Goal: Information Seeking & Learning: Learn about a topic

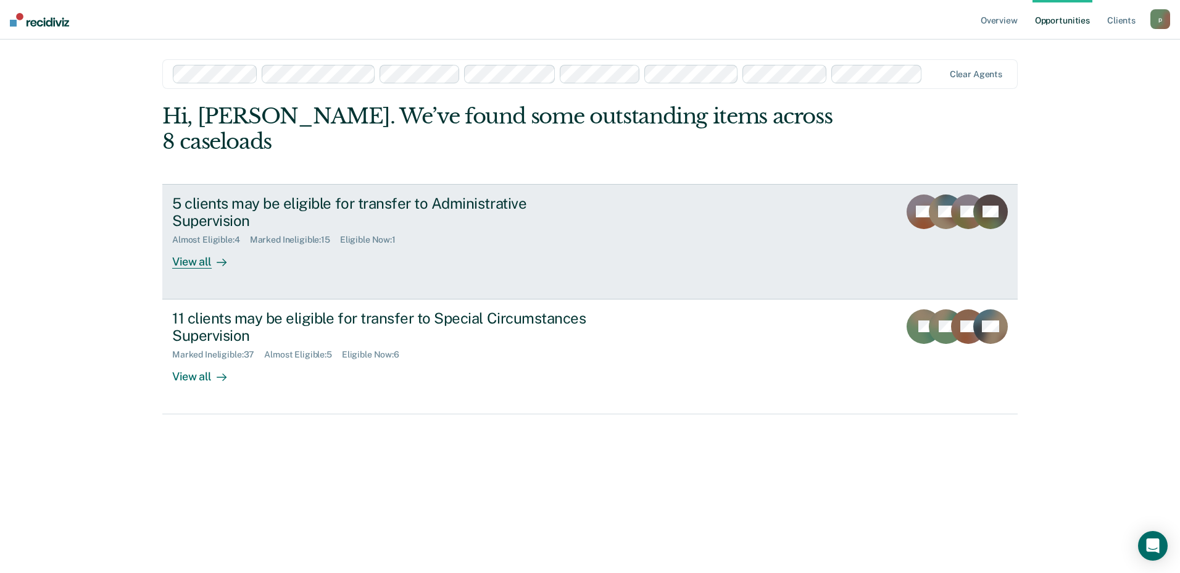
click at [438, 226] on div "5 clients may be eligible for transfer to Administrative Supervision Almost Eli…" at bounding box center [403, 231] width 463 height 75
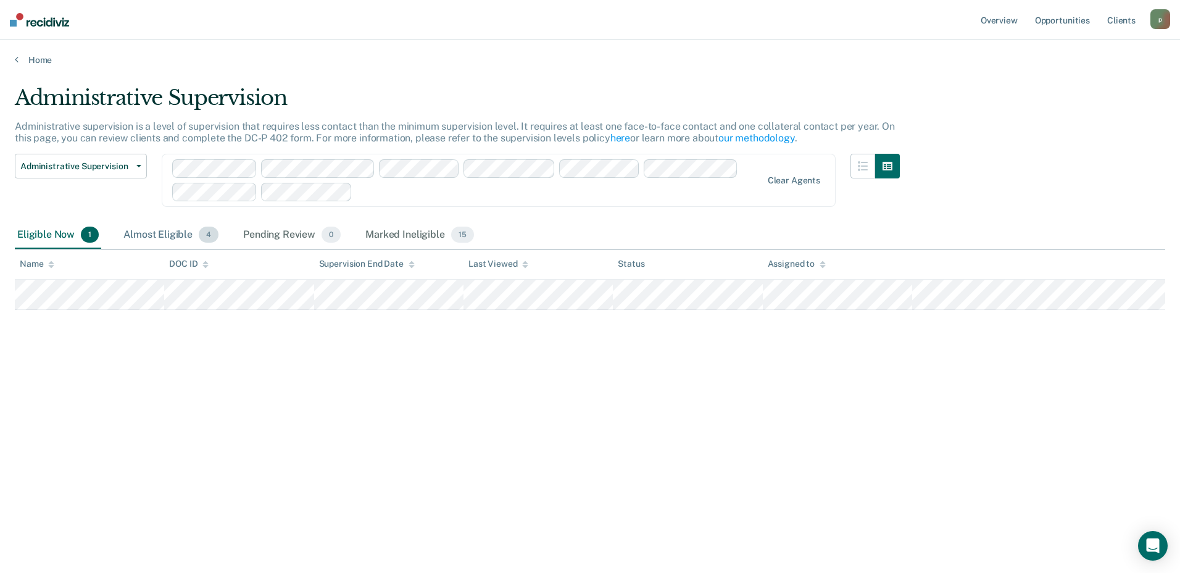
click at [160, 236] on div "Almost Eligible 4" at bounding box center [171, 235] width 100 height 27
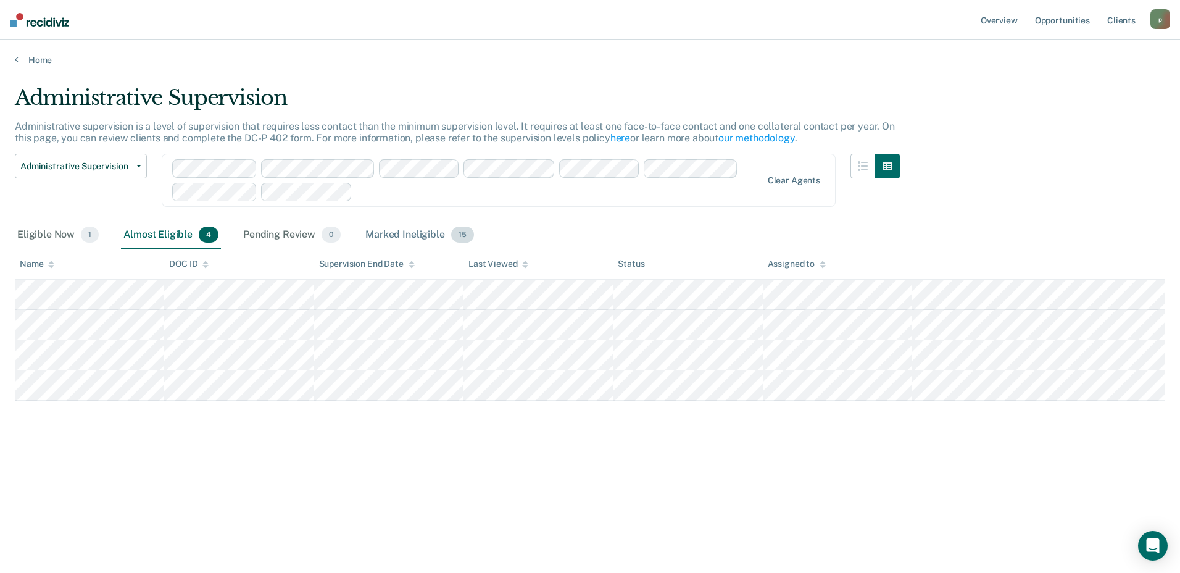
click at [413, 240] on div "Marked Ineligible 15" at bounding box center [419, 235] width 113 height 27
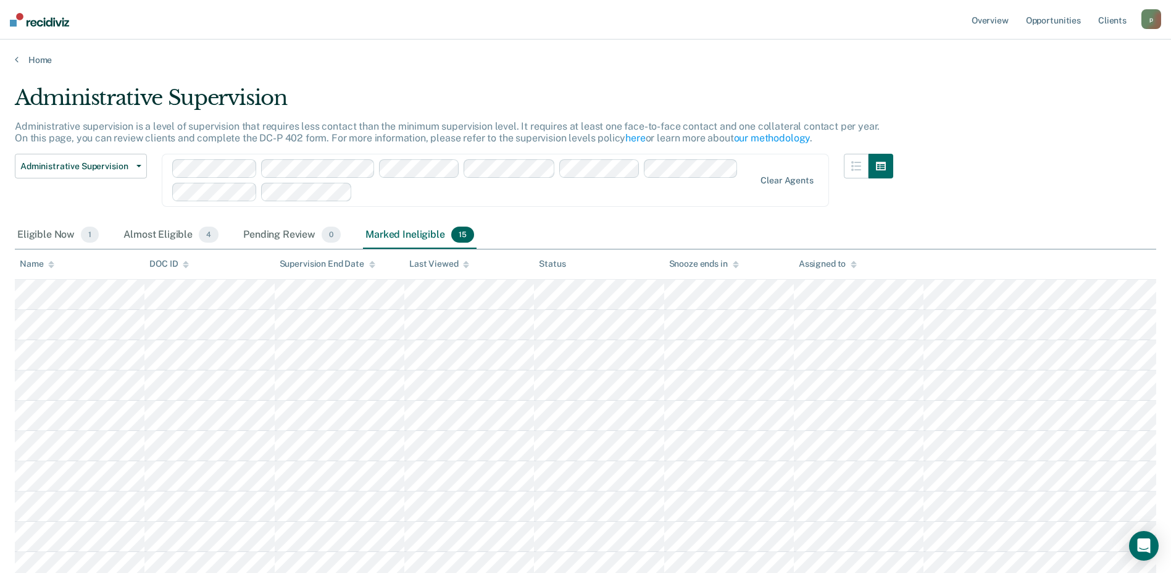
click at [823, 259] on div "Assigned to" at bounding box center [828, 264] width 58 height 10
click at [147, 238] on div "Almost Eligible 4" at bounding box center [171, 235] width 100 height 27
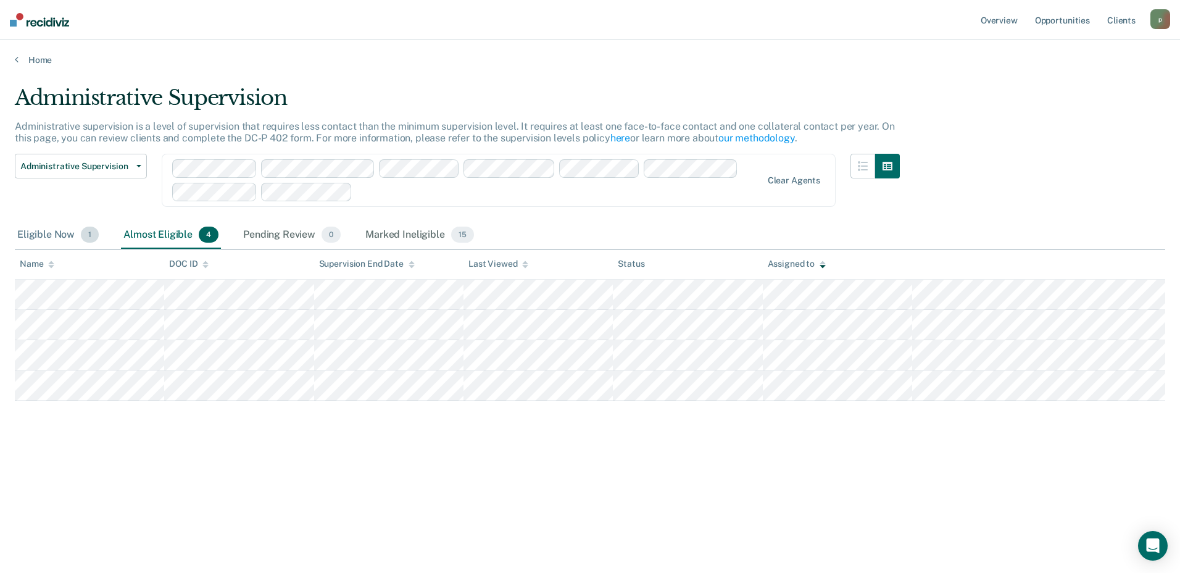
click at [30, 235] on div "Eligible Now 1" at bounding box center [58, 235] width 86 height 27
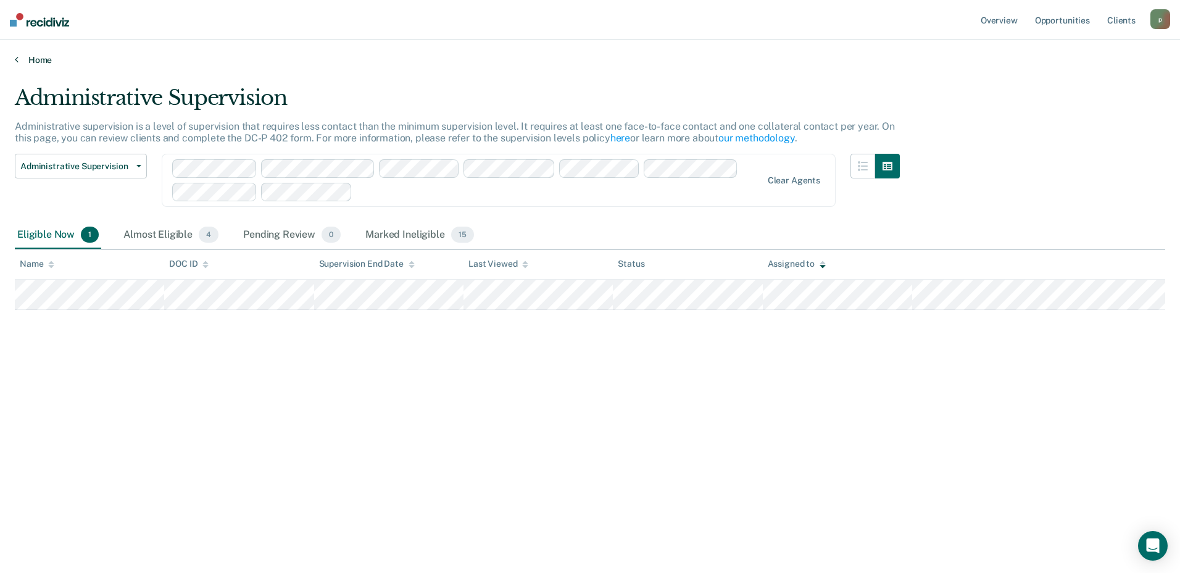
click at [30, 63] on link "Home" at bounding box center [590, 59] width 1150 height 11
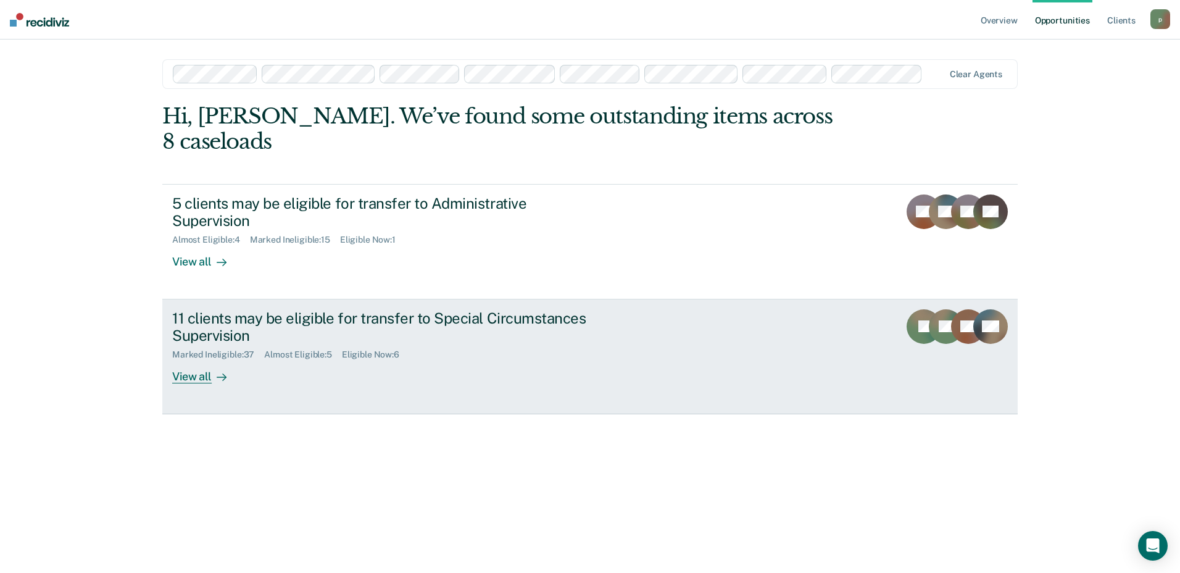
click at [434, 344] on div "Marked Ineligible : 37 Almost Eligible : 5 Eligible Now : 6" at bounding box center [388, 351] width 433 height 15
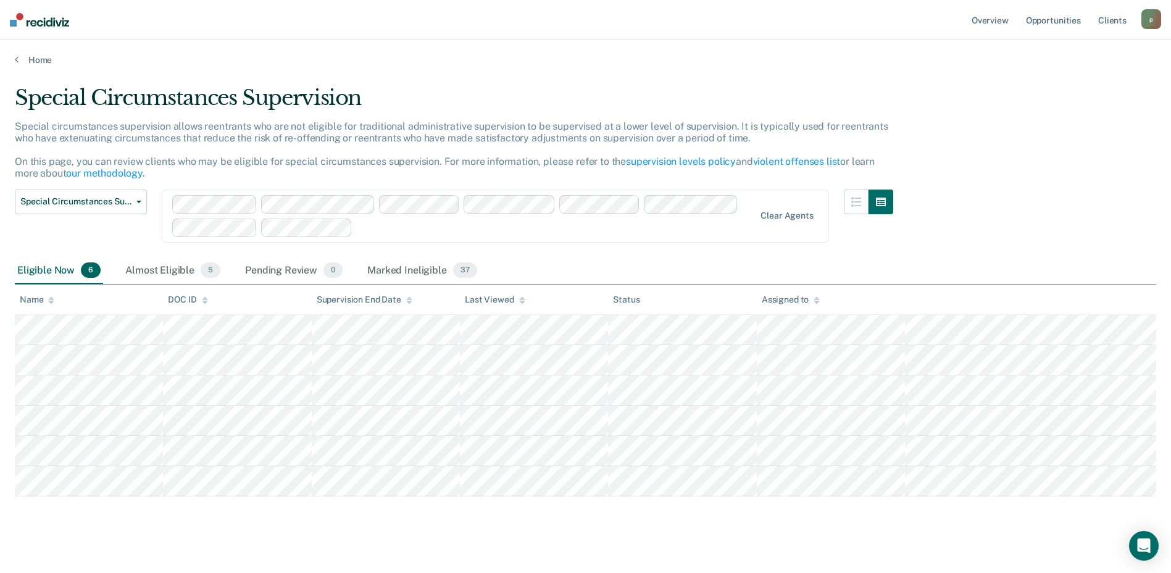
click at [776, 302] on div "Assigned to" at bounding box center [791, 299] width 58 height 10
click at [135, 270] on div "Almost Eligible 5" at bounding box center [173, 270] width 100 height 27
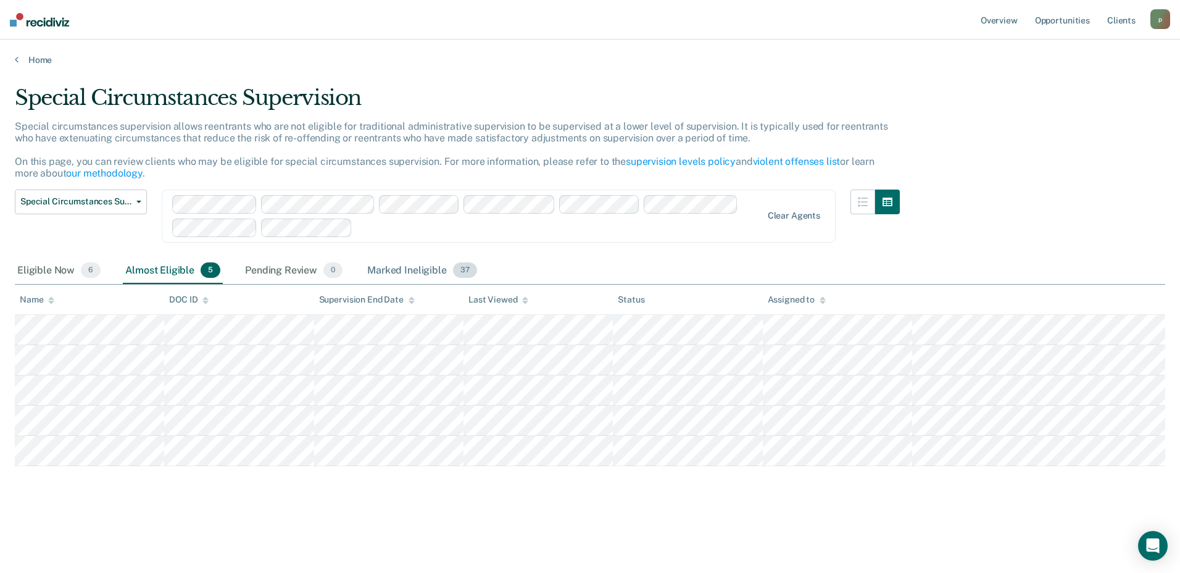
click at [413, 268] on div "Marked Ineligible 37" at bounding box center [422, 270] width 114 height 27
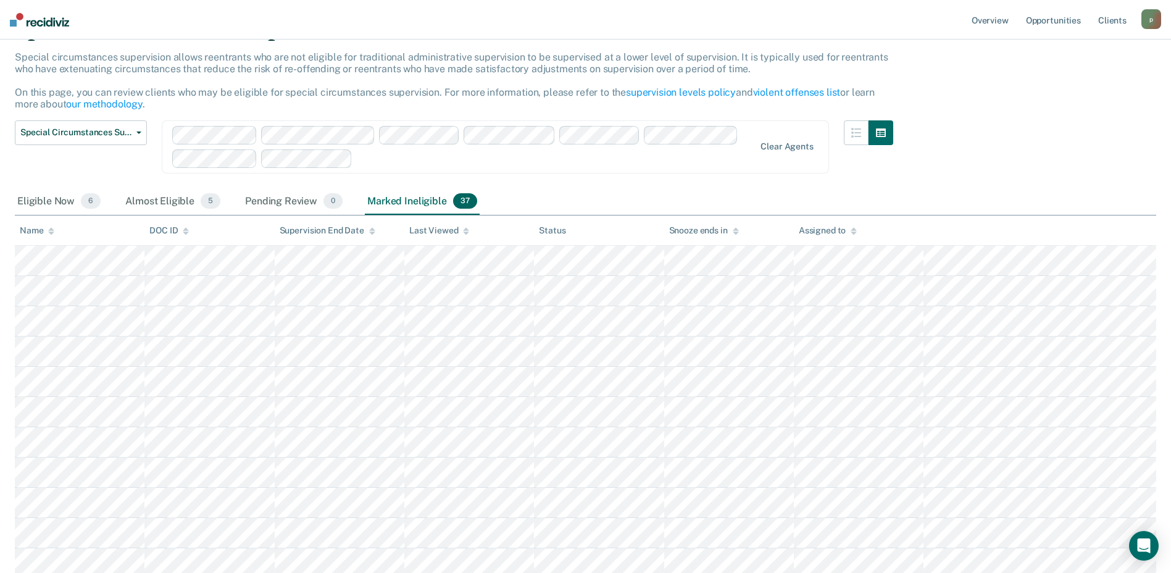
scroll to position [71, 0]
click at [818, 229] on div "Assigned to" at bounding box center [828, 228] width 58 height 10
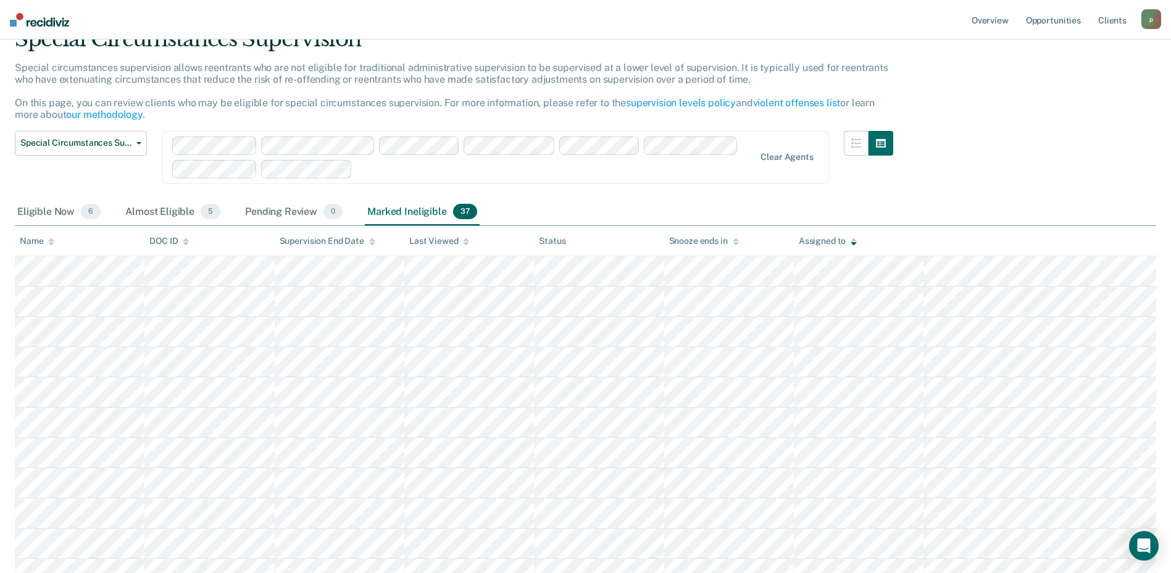
scroll to position [0, 0]
